Goal: Information Seeking & Learning: Learn about a topic

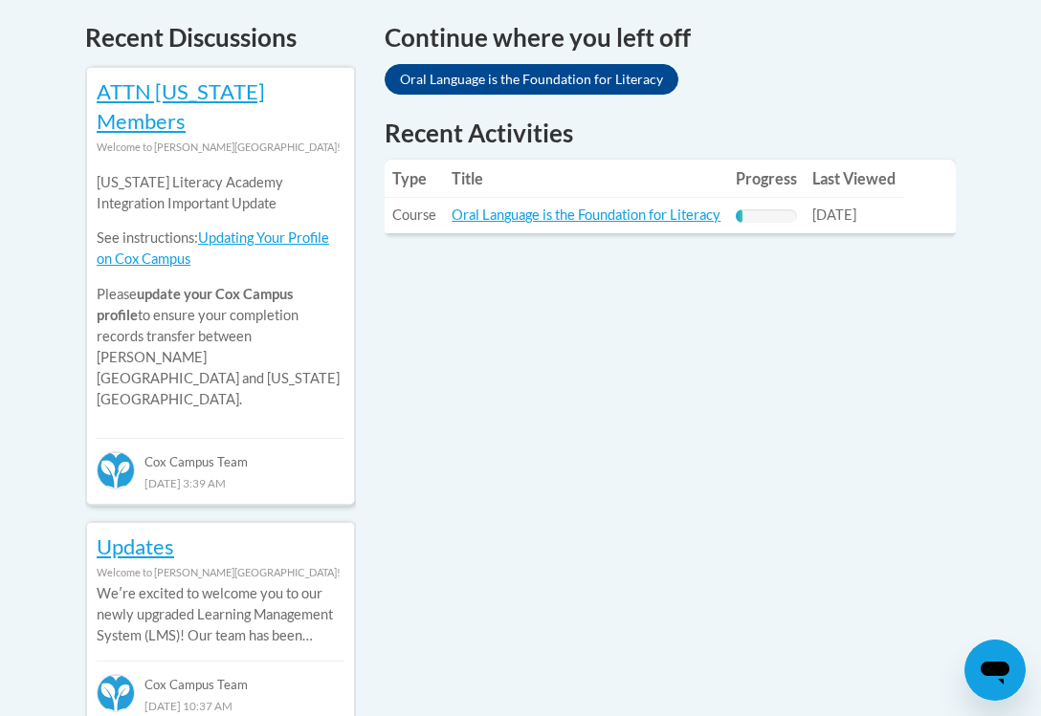
scroll to position [822, 0]
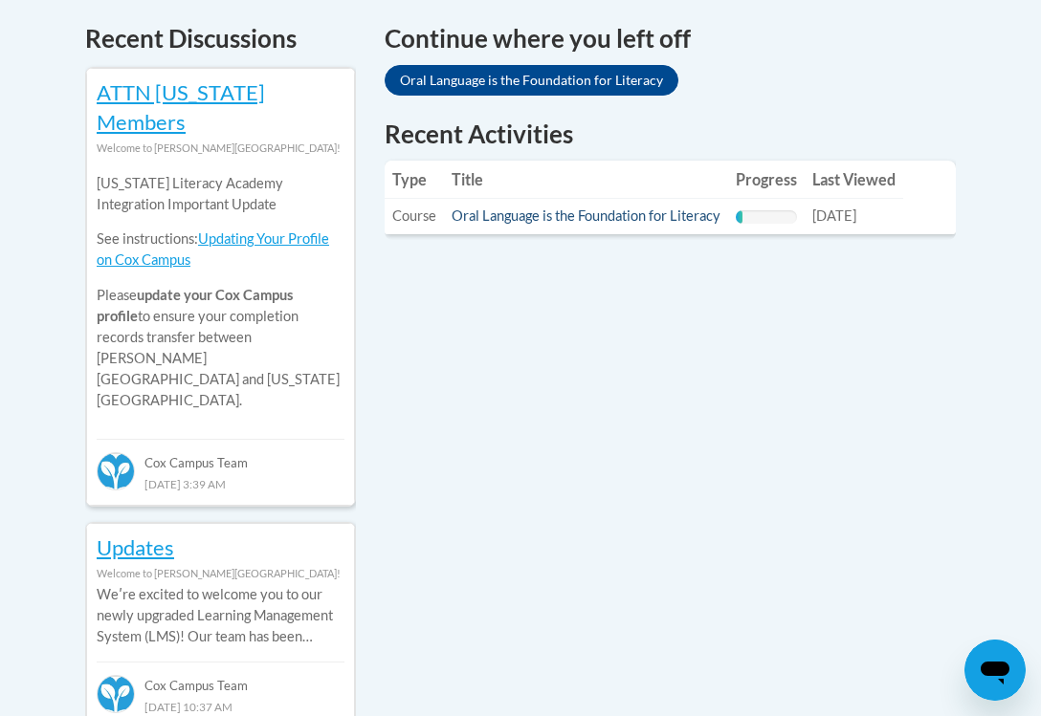
click at [579, 209] on link "Oral Language is the Foundation for Literacy" at bounding box center [585, 216] width 269 height 16
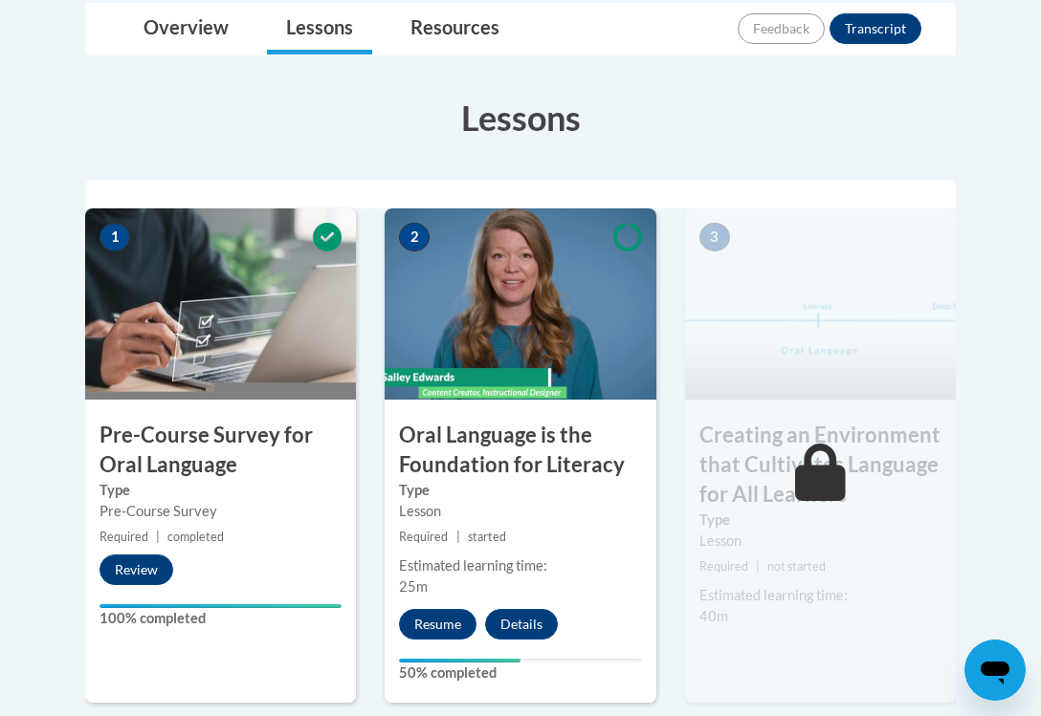
scroll to position [526, 0]
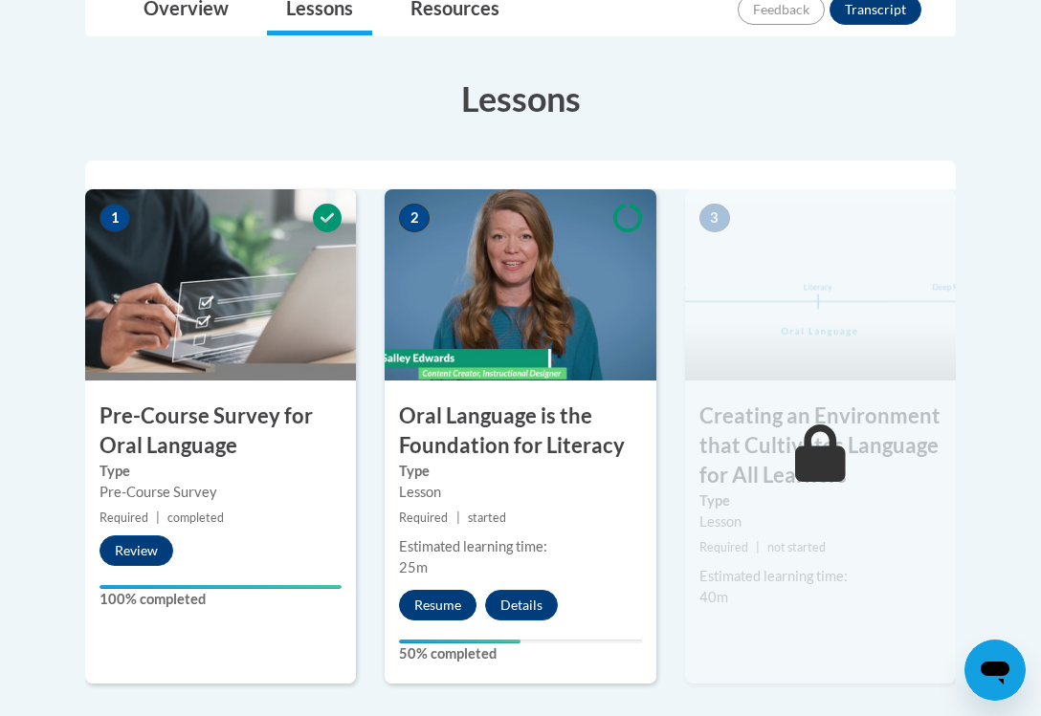
click at [438, 607] on button "Resume" at bounding box center [437, 605] width 77 height 31
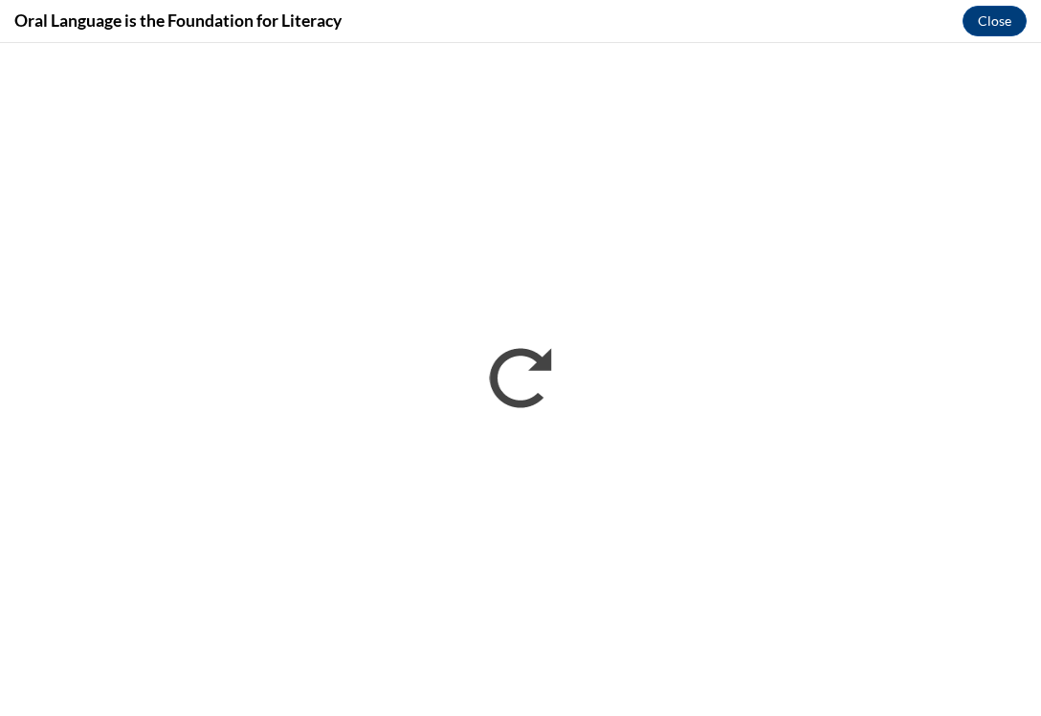
scroll to position [0, 0]
